Goal: Task Accomplishment & Management: Use online tool/utility

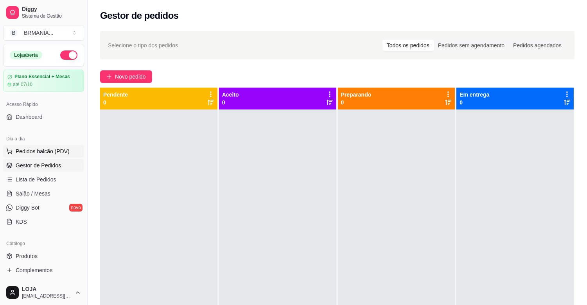
click at [61, 155] on span "Pedidos balcão (PDV)" at bounding box center [43, 151] width 54 height 8
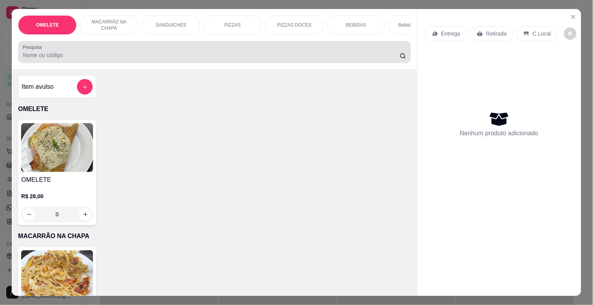
click at [133, 53] on div at bounding box center [214, 52] width 383 height 16
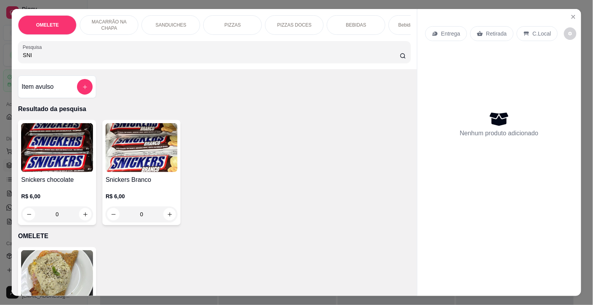
type input "SNI"
click at [71, 161] on img at bounding box center [57, 147] width 72 height 49
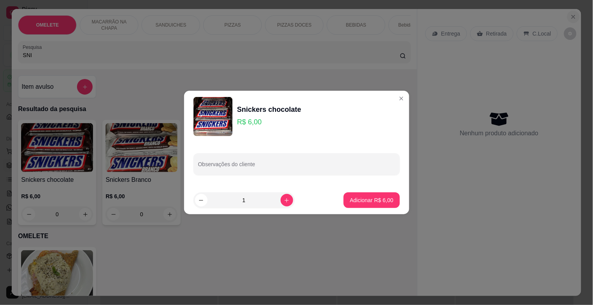
click at [572, 14] on icon "Close" at bounding box center [573, 17] width 6 height 6
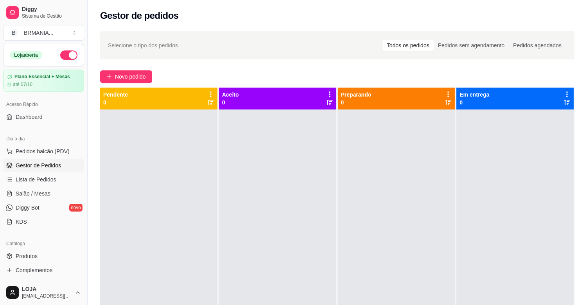
click at [571, 14] on div "Gestor de pedidos" at bounding box center [337, 15] width 474 height 13
click at [27, 192] on span "Salão / Mesas" at bounding box center [33, 194] width 35 height 8
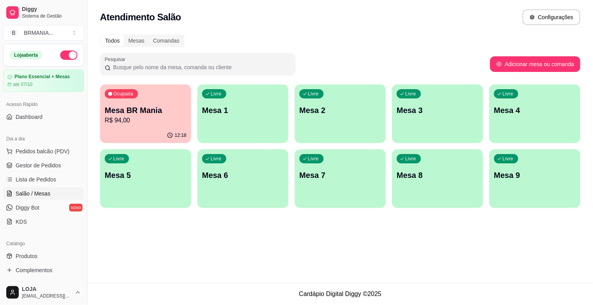
click at [153, 107] on p "Mesa BR Mania" at bounding box center [146, 110] width 82 height 11
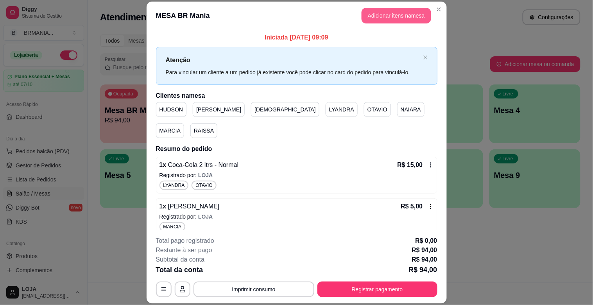
click at [403, 16] on button "Adicionar itens na mesa" at bounding box center [396, 16] width 70 height 16
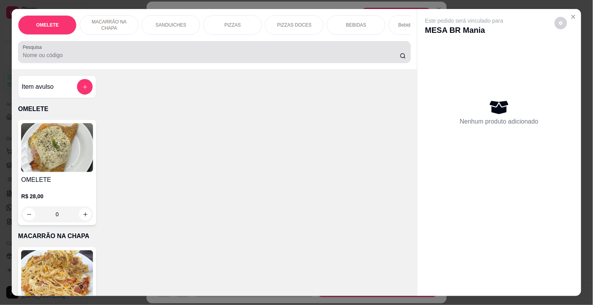
click at [147, 63] on div "Pesquisa" at bounding box center [214, 52] width 392 height 22
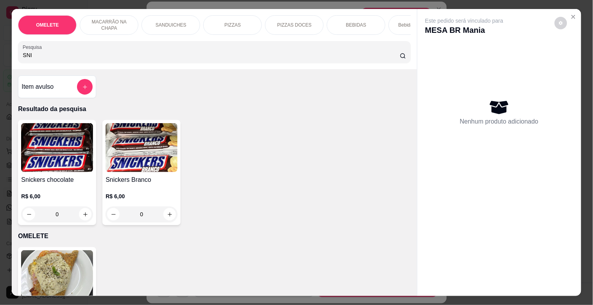
type input "SNI"
click at [39, 158] on img at bounding box center [57, 147] width 72 height 49
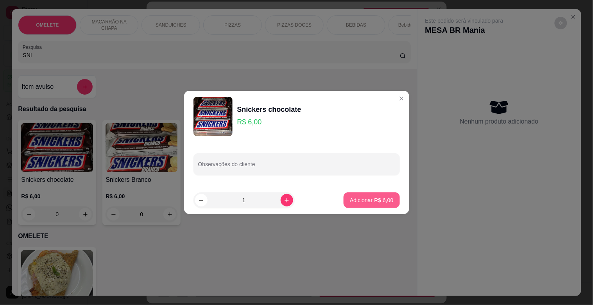
click at [365, 199] on p "Adicionar R$ 6,00" at bounding box center [371, 200] width 43 height 8
type input "1"
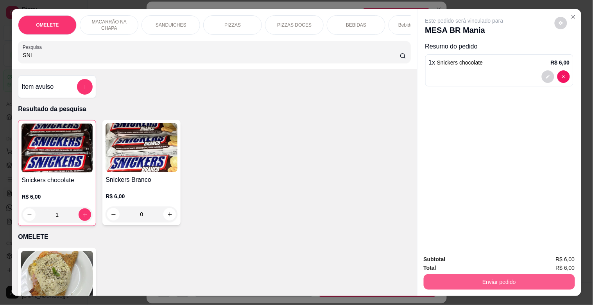
click at [488, 274] on button "Enviar pedido" at bounding box center [499, 282] width 151 height 16
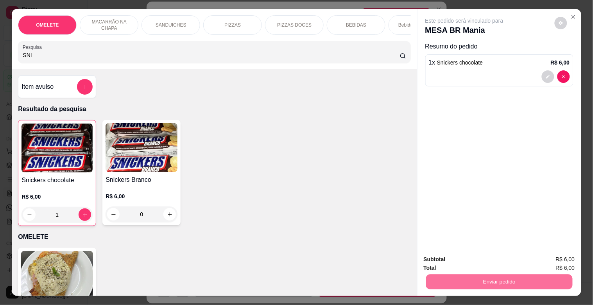
click at [486, 260] on button "Registrar cliente" at bounding box center [502, 259] width 50 height 14
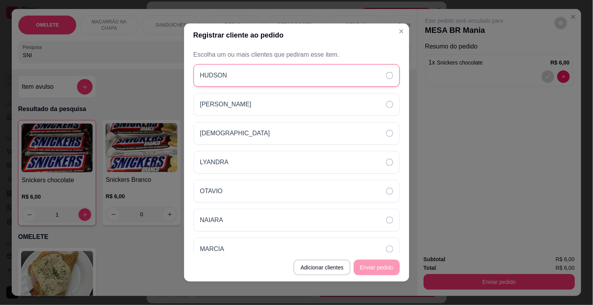
click at [247, 69] on div "HUDSON" at bounding box center [296, 75] width 206 height 23
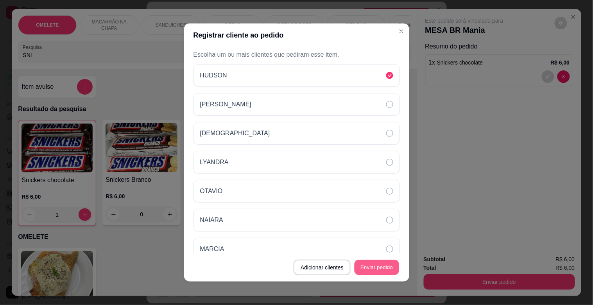
click at [375, 263] on button "Enviar pedido" at bounding box center [376, 267] width 45 height 15
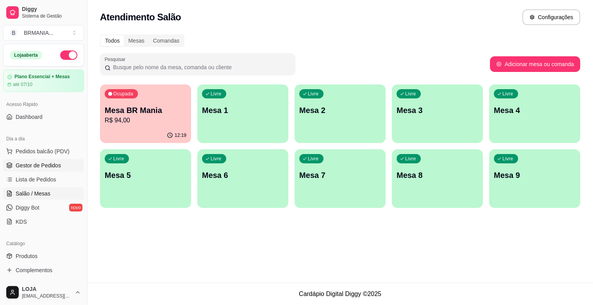
click at [36, 168] on span "Gestor de Pedidos" at bounding box center [38, 165] width 45 height 8
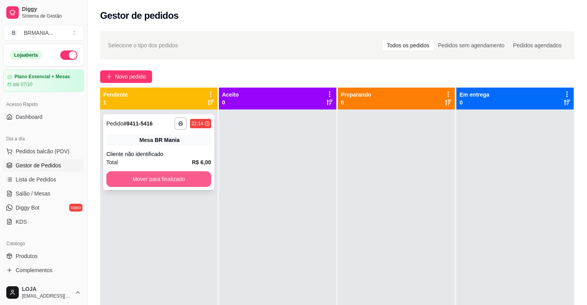
click at [168, 179] on button "Mover para finalizado" at bounding box center [158, 179] width 105 height 16
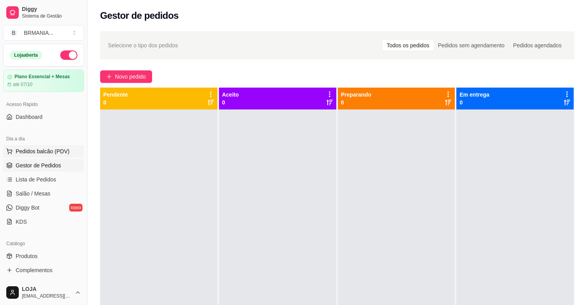
click at [55, 145] on button "Pedidos balcão (PDV)" at bounding box center [43, 151] width 81 height 13
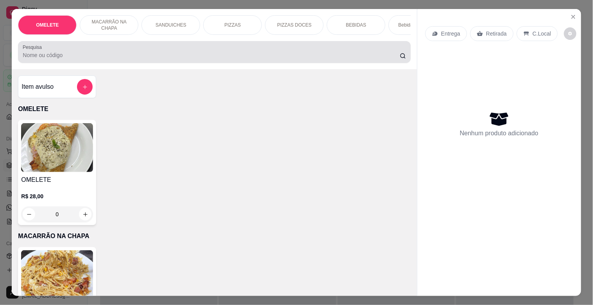
click at [199, 50] on div "Pesquisa" at bounding box center [214, 52] width 392 height 22
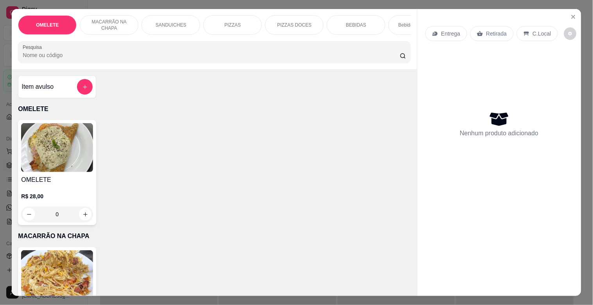
click at [200, 51] on div at bounding box center [214, 52] width 383 height 16
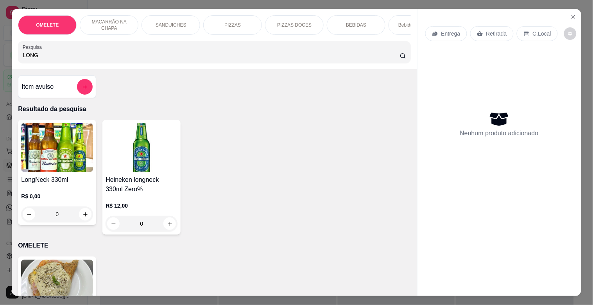
type input "LONG"
click at [59, 176] on div "LongNeck 330ml R$ 0,00 0" at bounding box center [57, 172] width 78 height 105
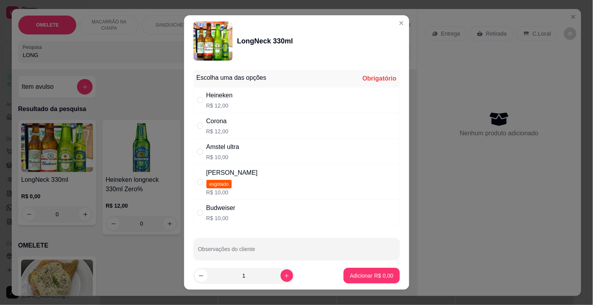
click at [235, 134] on div "Corona R$ 12,00" at bounding box center [296, 126] width 206 height 26
radio input "true"
click at [283, 275] on button "increase-product-quantity" at bounding box center [287, 275] width 12 height 12
type input "3"
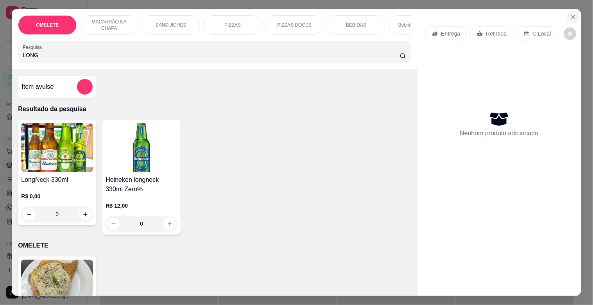
click at [567, 18] on button "Close" at bounding box center [573, 17] width 13 height 13
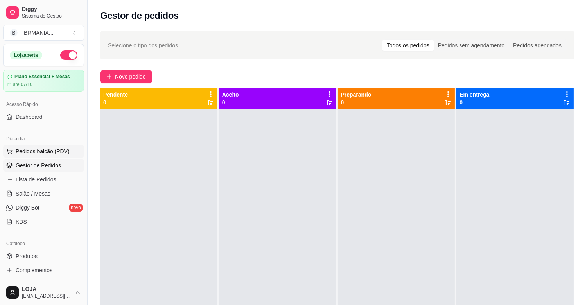
click at [46, 153] on span "Pedidos balcão (PDV)" at bounding box center [43, 151] width 54 height 8
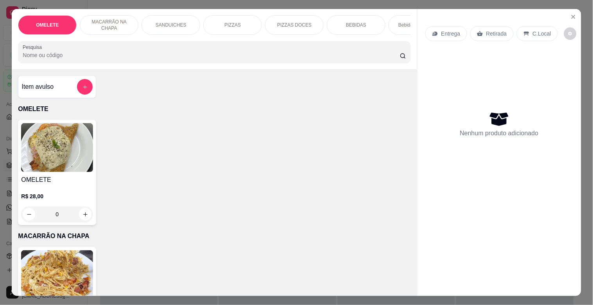
click at [131, 60] on div at bounding box center [214, 52] width 383 height 16
click at [142, 55] on input "Pesquisa" at bounding box center [211, 55] width 377 height 8
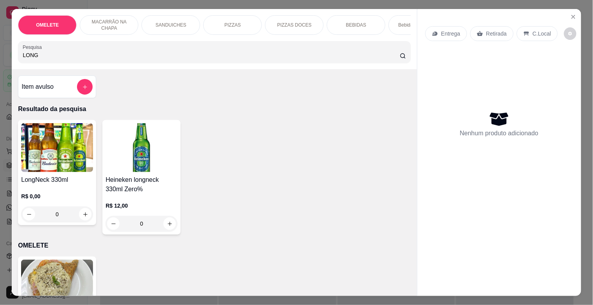
type input "LONG"
click at [67, 169] on img at bounding box center [57, 147] width 72 height 49
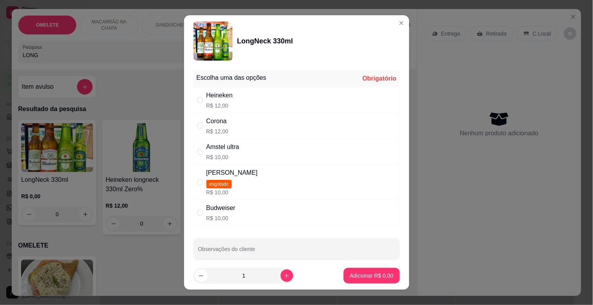
click at [251, 128] on div "Corona R$ 12,00" at bounding box center [296, 126] width 206 height 26
radio input "true"
click at [284, 275] on icon "increase-product-quantity" at bounding box center [287, 276] width 6 height 6
type input "3"
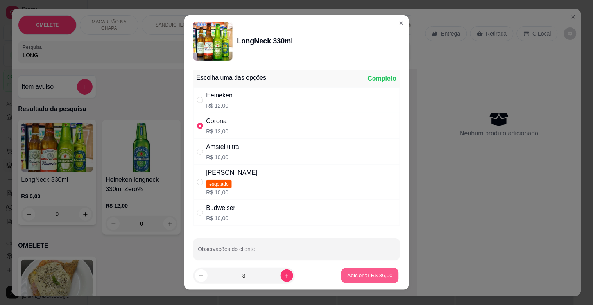
click at [358, 272] on p "Adicionar R$ 36,00" at bounding box center [369, 275] width 45 height 7
type input "3"
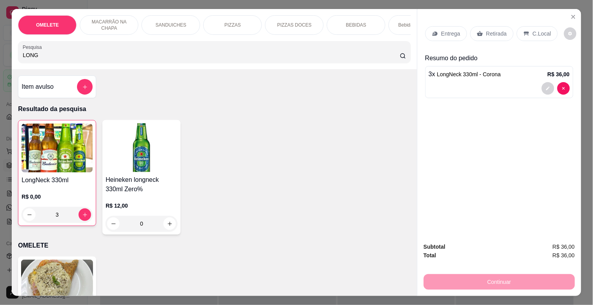
drag, startPoint x: 495, startPoint y: 33, endPoint x: 495, endPoint y: 28, distance: 4.7
click at [495, 30] on p "Retirada" at bounding box center [496, 34] width 21 height 8
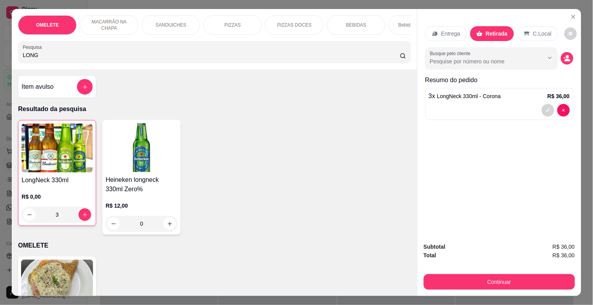
click at [538, 26] on div "C.Local" at bounding box center [537, 33] width 41 height 15
click at [420, 186] on div "Entrega Retirada C.Local Busque pelo cliente Resumo do pedido 3 x LongNeck 330m…" at bounding box center [499, 122] width 164 height 227
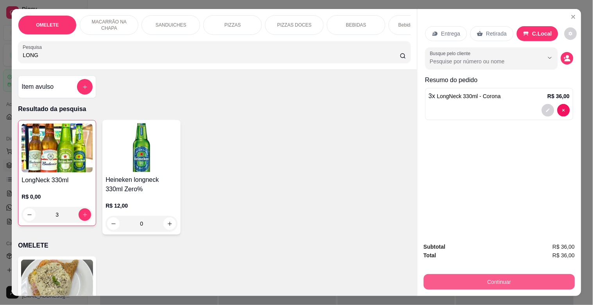
click at [513, 274] on button "Continuar" at bounding box center [499, 282] width 151 height 16
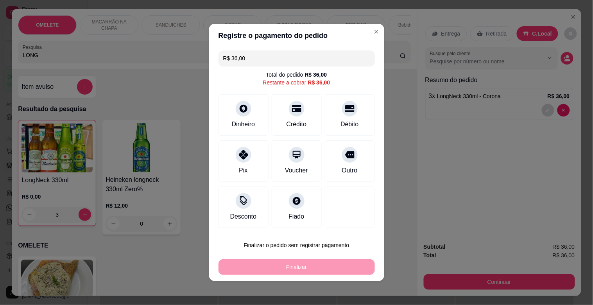
click at [239, 170] on div "Pix" at bounding box center [243, 170] width 9 height 9
type input "R$ 0,00"
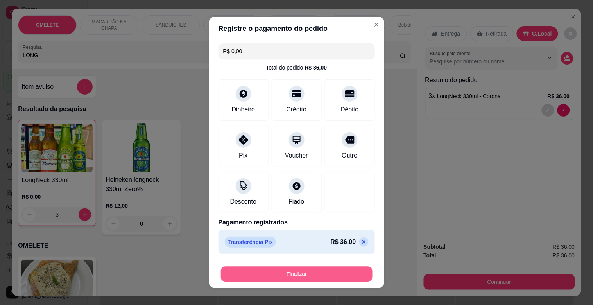
click at [282, 272] on button "Finalizar" at bounding box center [297, 273] width 152 height 15
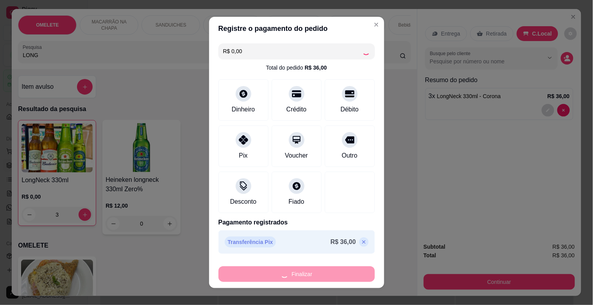
type input "0"
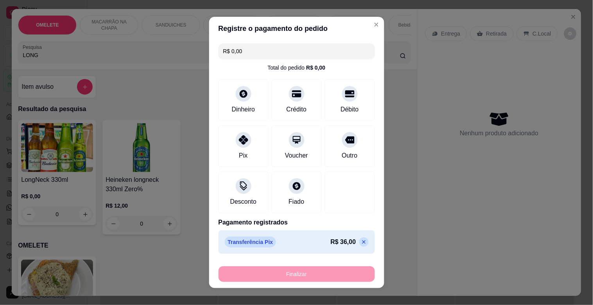
type input "-R$ 36,00"
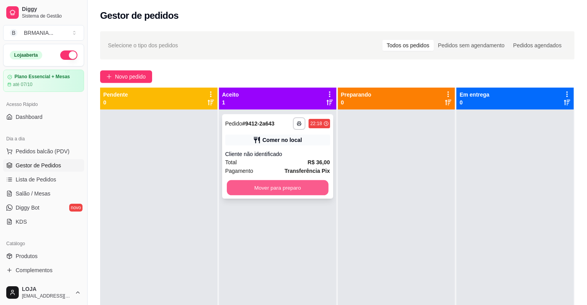
click at [302, 183] on button "Mover para preparo" at bounding box center [278, 187] width 102 height 15
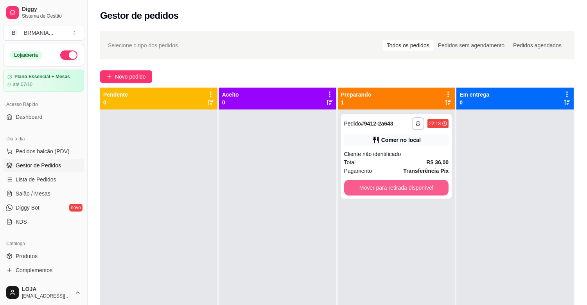
click at [365, 187] on button "Mover para retirada disponível" at bounding box center [396, 188] width 105 height 16
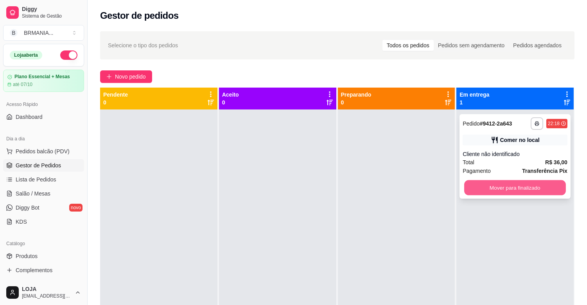
click at [484, 185] on button "Mover para finalizado" at bounding box center [515, 187] width 102 height 15
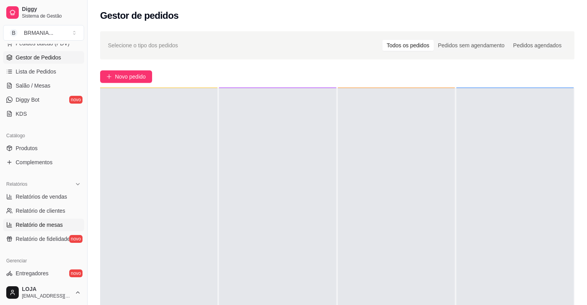
scroll to position [119, 0]
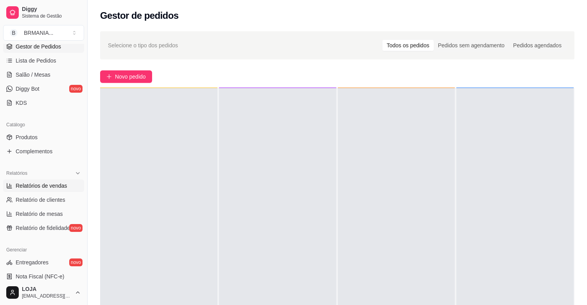
click at [52, 179] on link "Relatórios de vendas" at bounding box center [43, 185] width 81 height 13
select select "ALL"
select select "0"
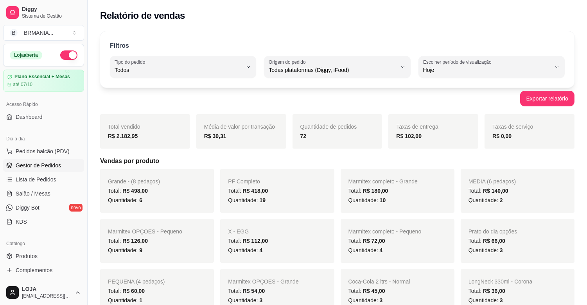
click at [32, 166] on span "Gestor de Pedidos" at bounding box center [38, 165] width 45 height 8
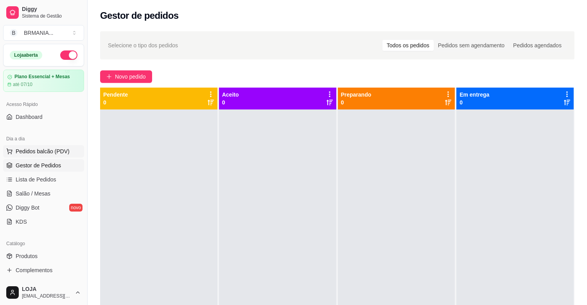
click at [38, 154] on span "Pedidos balcão (PDV)" at bounding box center [43, 151] width 54 height 8
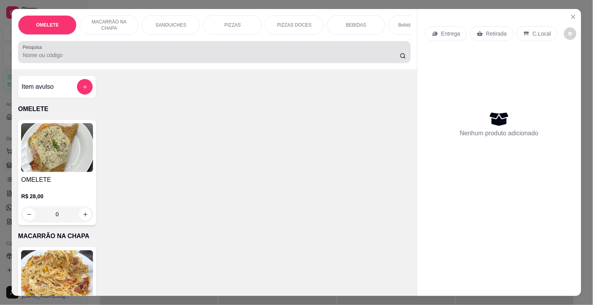
click at [167, 55] on input "Pesquisa" at bounding box center [211, 55] width 377 height 8
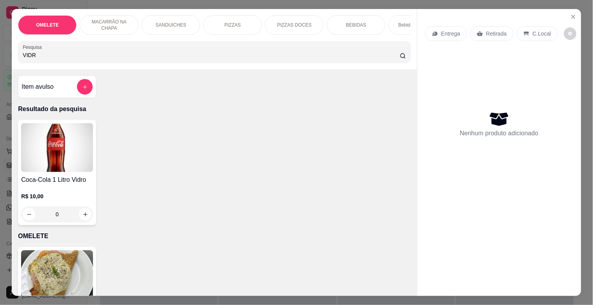
type input "VIDR"
click at [73, 152] on img at bounding box center [57, 147] width 72 height 49
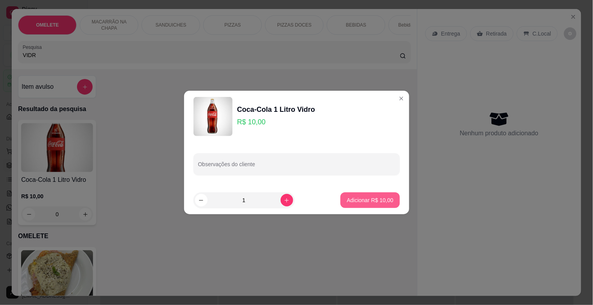
click at [377, 204] on button "Adicionar R$ 10,00" at bounding box center [369, 200] width 59 height 16
type input "1"
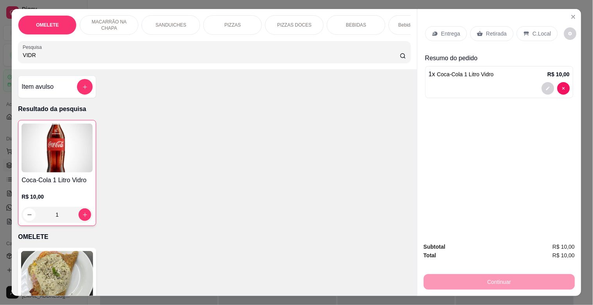
click at [486, 34] on p "Retirada" at bounding box center [496, 34] width 21 height 8
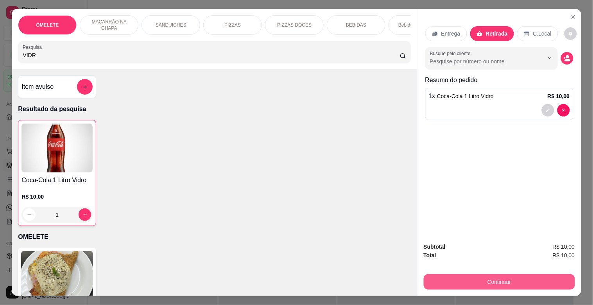
click at [492, 278] on button "Continuar" at bounding box center [499, 282] width 151 height 16
click at [483, 279] on button "Continuar" at bounding box center [499, 281] width 147 height 15
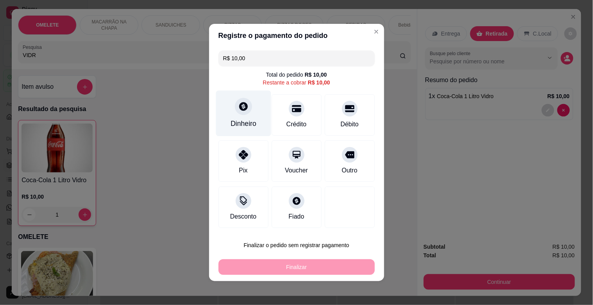
click at [231, 120] on div "Dinheiro" at bounding box center [244, 123] width 26 height 10
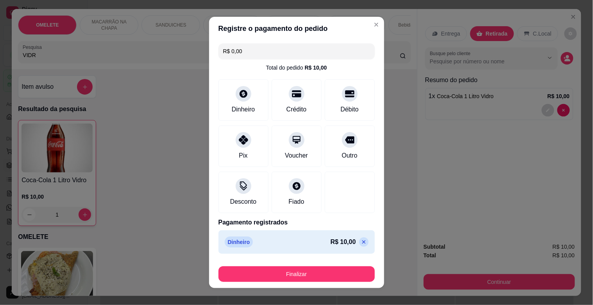
type input "R$ 0,00"
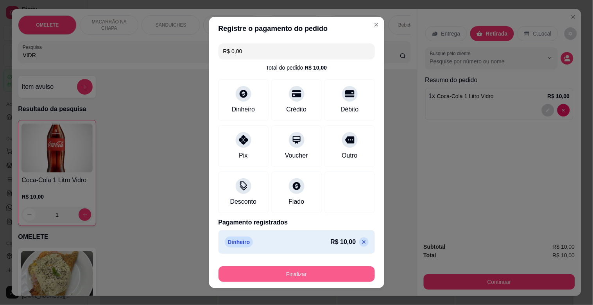
click at [274, 270] on button "Finalizar" at bounding box center [296, 274] width 156 height 16
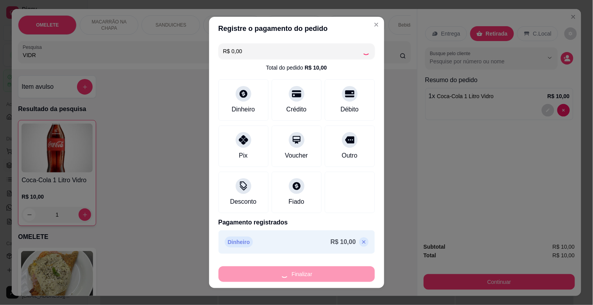
type input "0"
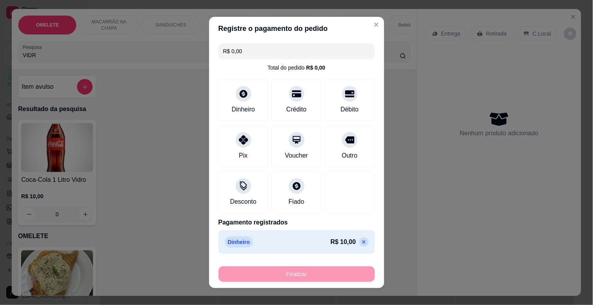
type input "-R$ 10,00"
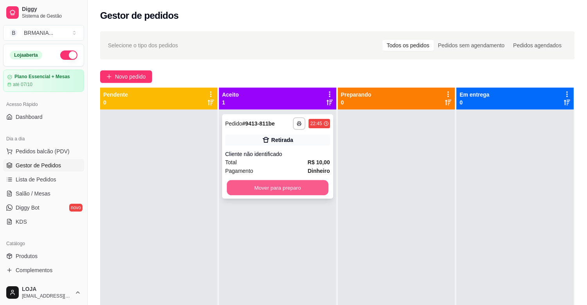
click at [291, 188] on button "Mover para preparo" at bounding box center [278, 187] width 102 height 15
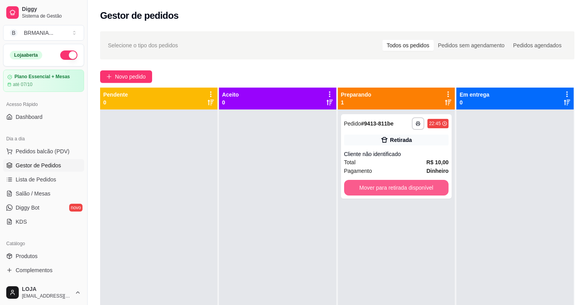
click at [397, 191] on button "Mover para retirada disponível" at bounding box center [396, 188] width 105 height 16
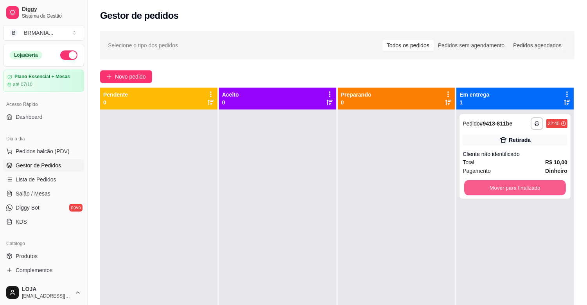
click at [476, 188] on button "Mover para finalizado" at bounding box center [515, 187] width 102 height 15
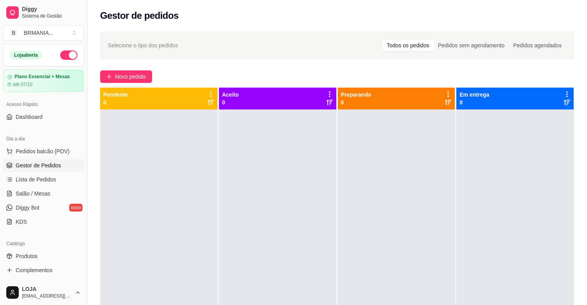
scroll to position [211, 0]
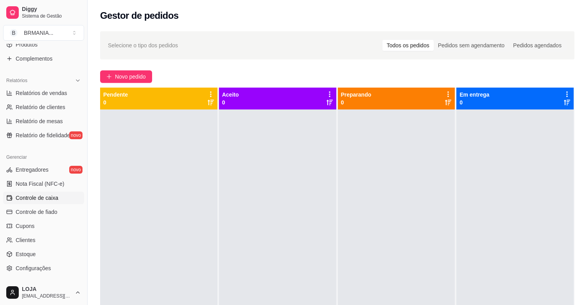
click at [40, 200] on span "Controle de caixa" at bounding box center [37, 198] width 43 height 8
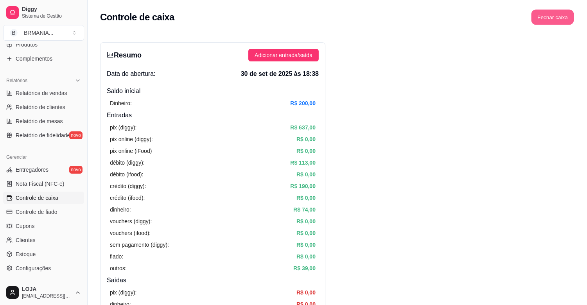
click at [553, 17] on button "Fechar caixa" at bounding box center [552, 17] width 43 height 15
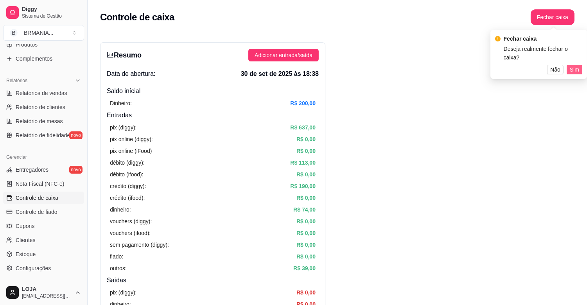
click at [574, 65] on span "Sim" at bounding box center [573, 69] width 9 height 9
